Goal: Check status: Check status

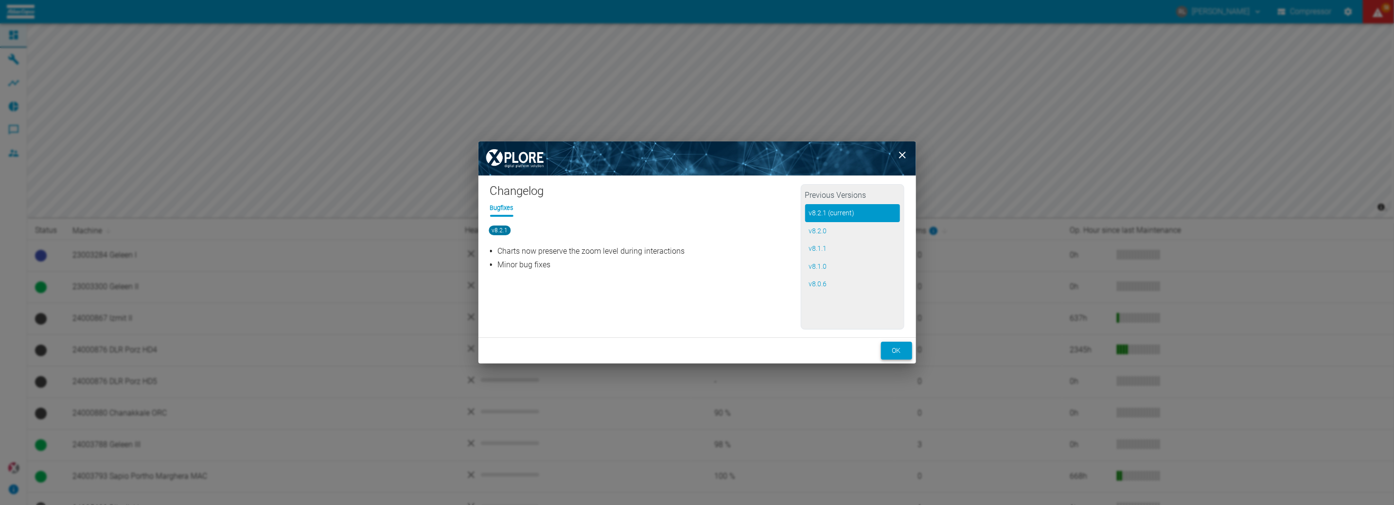
click at [892, 351] on button "ok" at bounding box center [896, 351] width 31 height 18
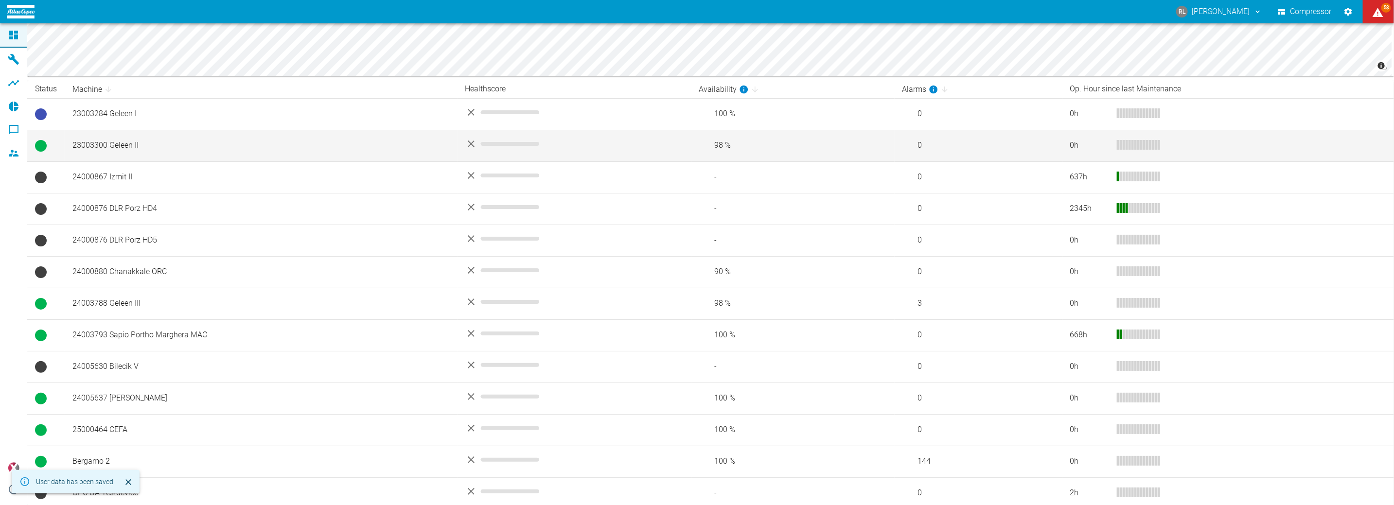
scroll to position [144, 0]
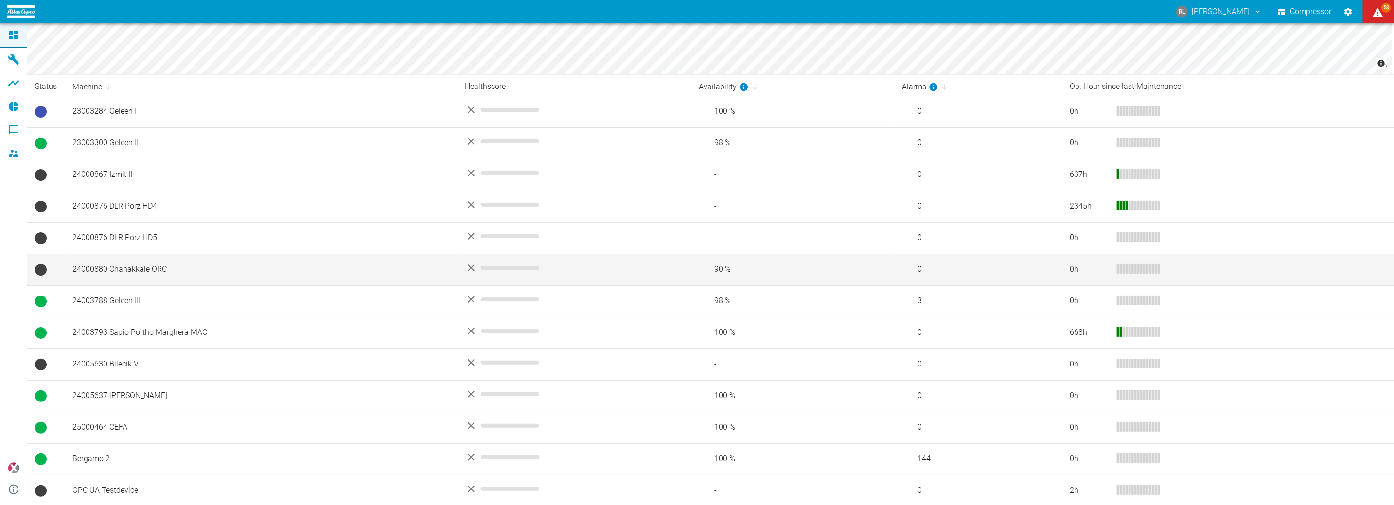
click at [134, 269] on td "24000880 Chanakkale ORC" at bounding box center [261, 270] width 393 height 32
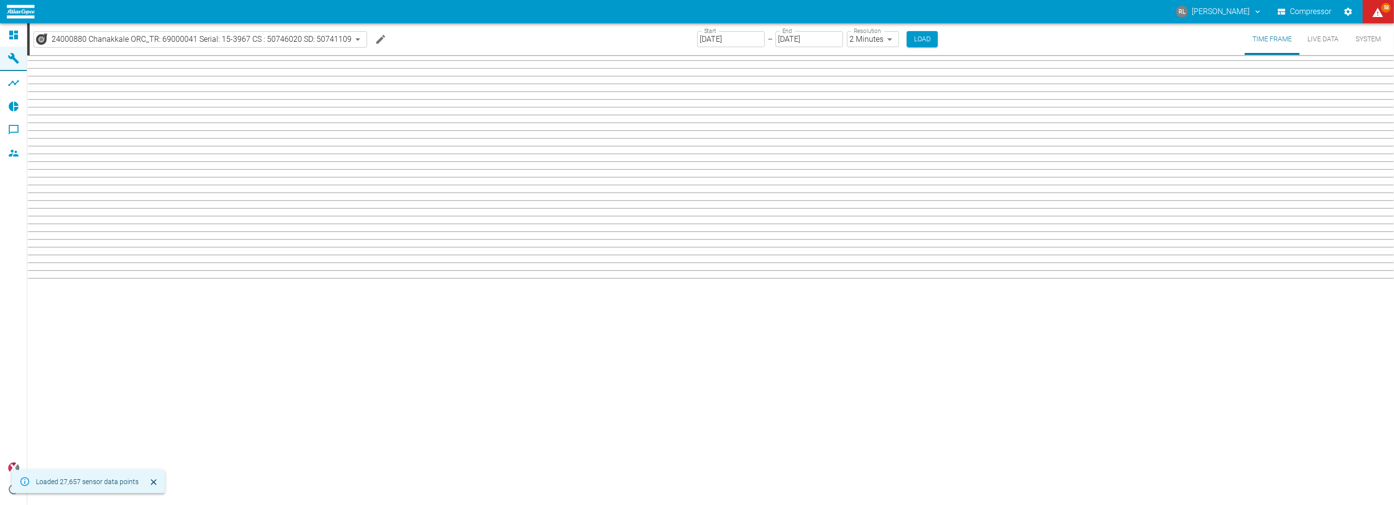
type input "2min"
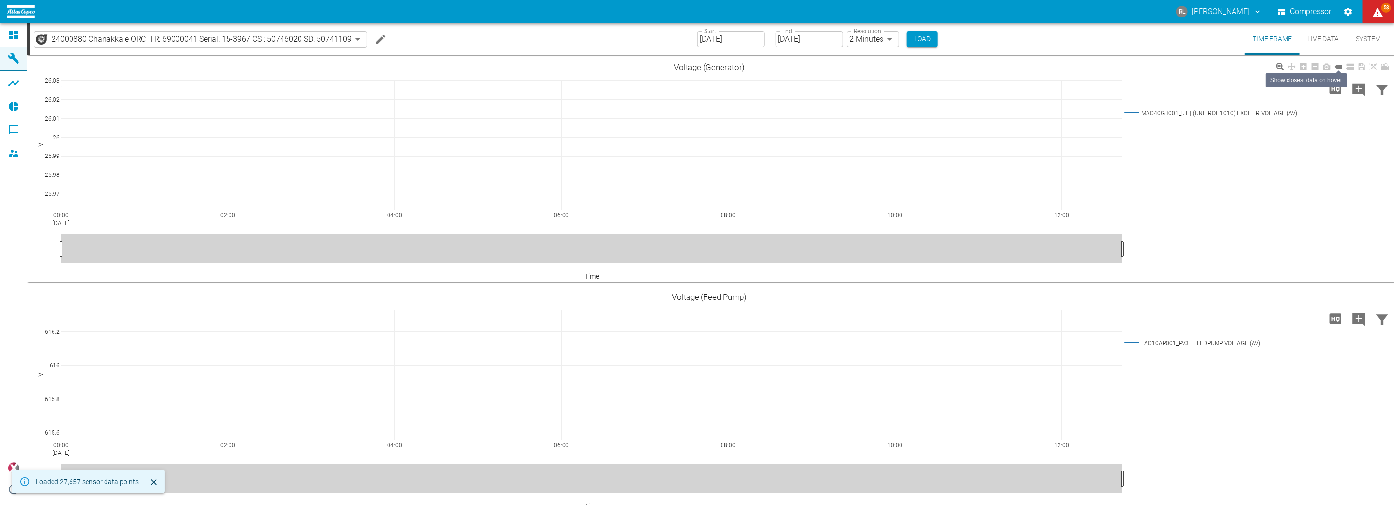
click at [1362, 41] on button "System" at bounding box center [1369, 39] width 44 height 32
